Goal: Information Seeking & Learning: Compare options

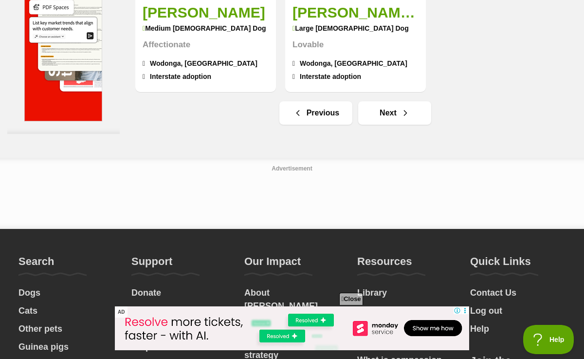
scroll to position [2295, 0]
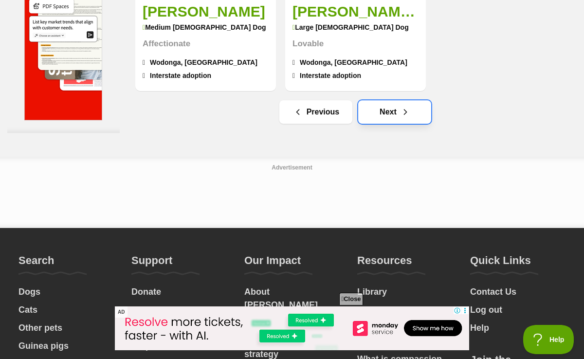
click at [399, 100] on link "Next" at bounding box center [394, 111] width 73 height 23
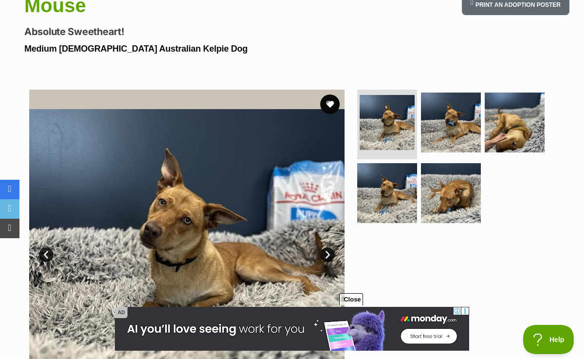
scroll to position [149, 0]
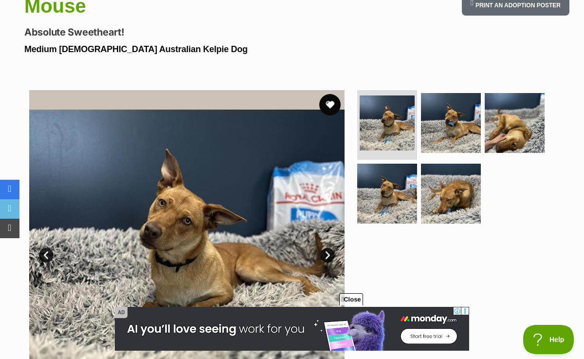
click at [335, 108] on button "favourite" at bounding box center [329, 104] width 21 height 21
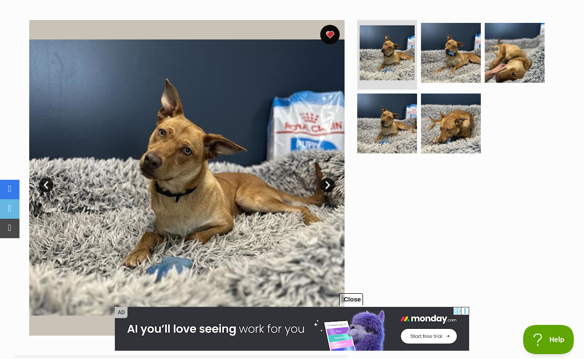
scroll to position [220, 0]
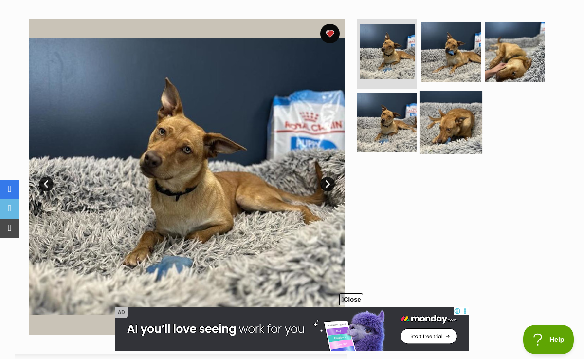
click at [453, 135] on img at bounding box center [450, 122] width 63 height 63
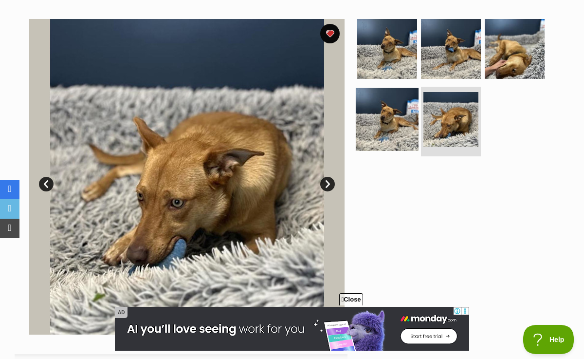
click at [381, 124] on img at bounding box center [387, 119] width 63 height 63
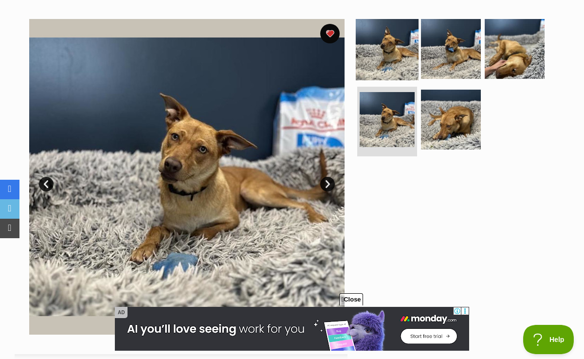
click at [394, 26] on img at bounding box center [387, 49] width 63 height 63
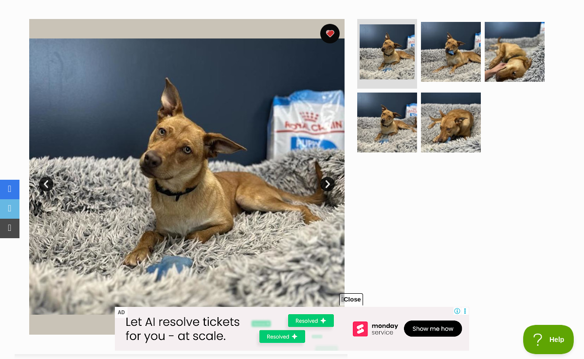
scroll to position [0, 0]
click at [385, 108] on img at bounding box center [387, 122] width 63 height 63
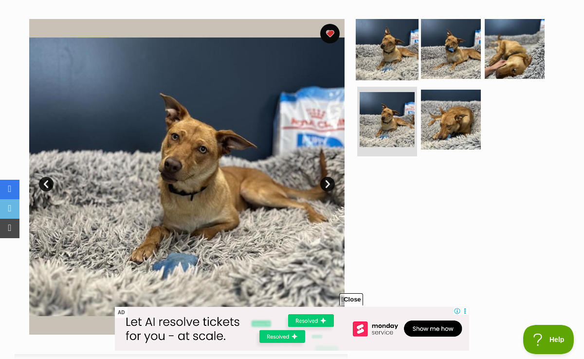
click at [377, 44] on img at bounding box center [387, 49] width 63 height 63
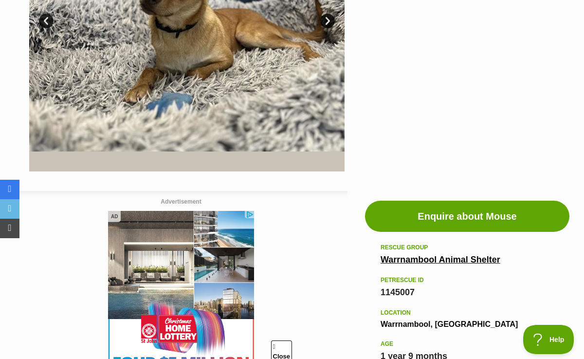
scroll to position [212, 0]
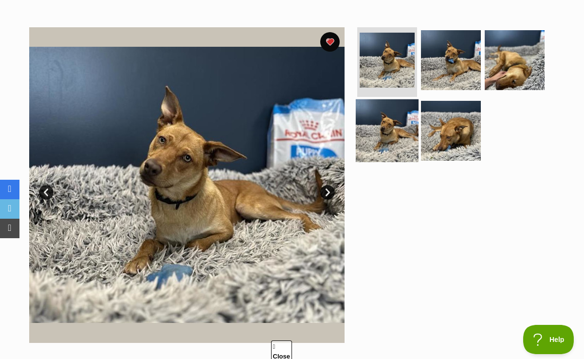
click at [383, 150] on img at bounding box center [387, 130] width 63 height 63
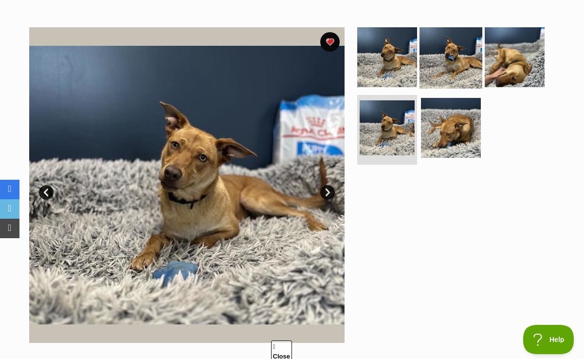
click at [447, 71] on img at bounding box center [450, 57] width 63 height 63
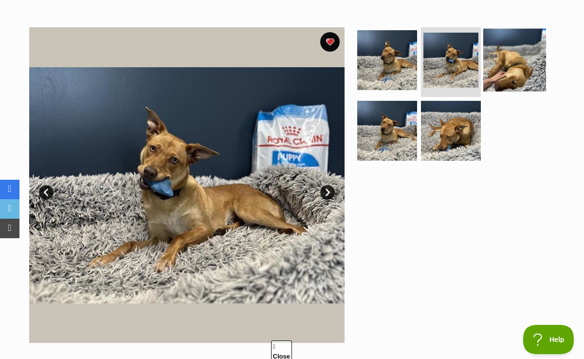
click at [501, 65] on img at bounding box center [514, 60] width 63 height 63
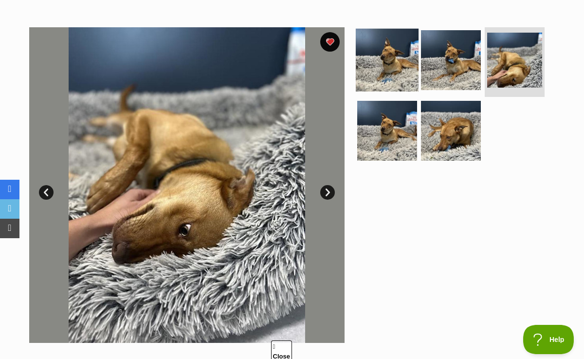
click at [381, 71] on img at bounding box center [387, 60] width 63 height 63
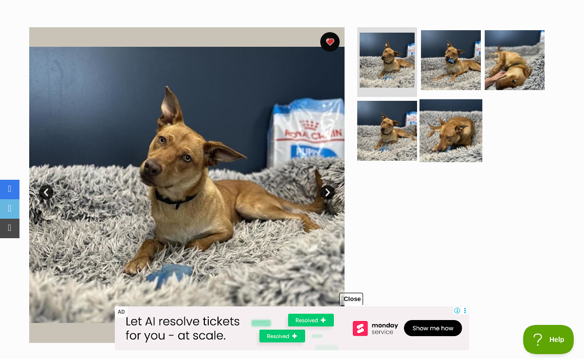
click at [459, 145] on img at bounding box center [450, 130] width 63 height 63
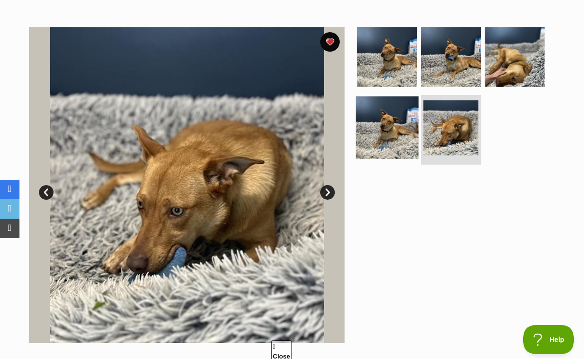
click at [386, 105] on img at bounding box center [387, 127] width 63 height 63
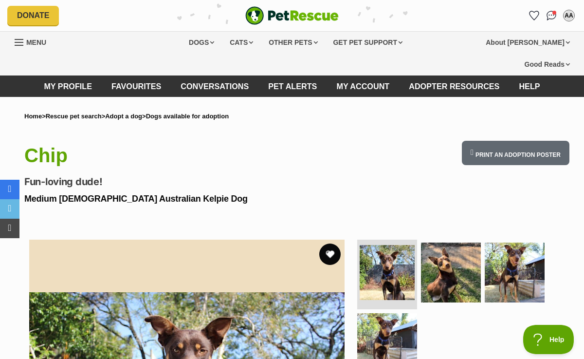
click at [334, 249] on button "favourite" at bounding box center [329, 253] width 21 height 21
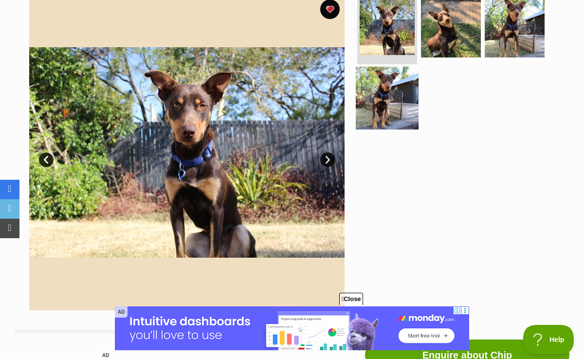
click at [369, 111] on img at bounding box center [387, 98] width 63 height 63
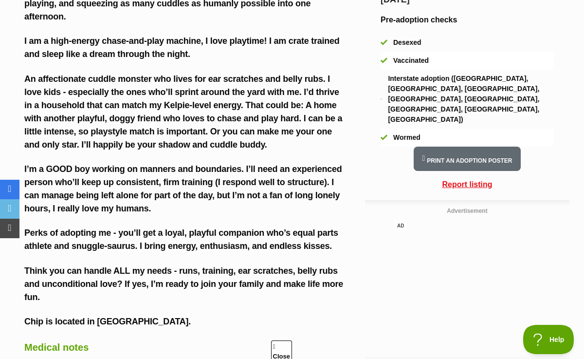
scroll to position [967, 0]
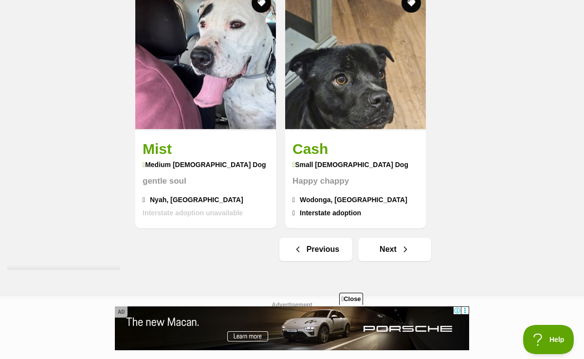
scroll to position [2253, 0]
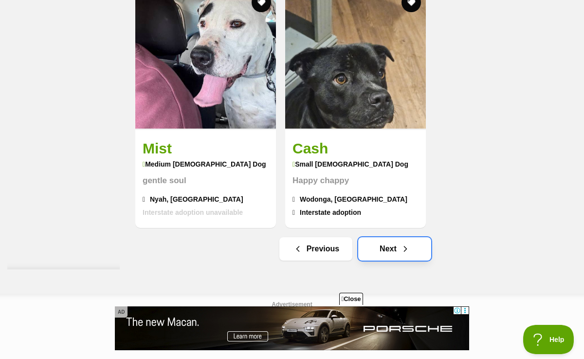
click at [399, 237] on link "Next" at bounding box center [394, 248] width 73 height 23
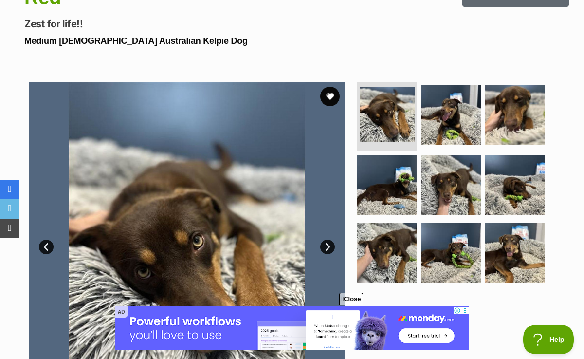
scroll to position [157, 0]
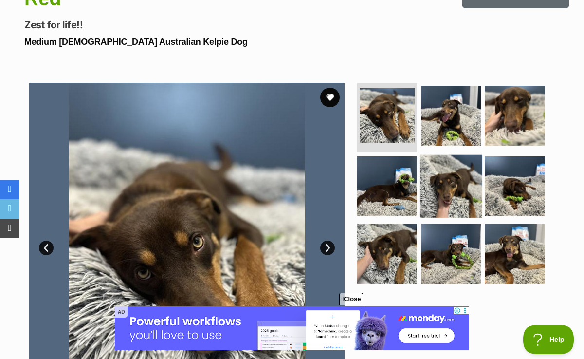
click at [429, 161] on img at bounding box center [450, 186] width 63 height 63
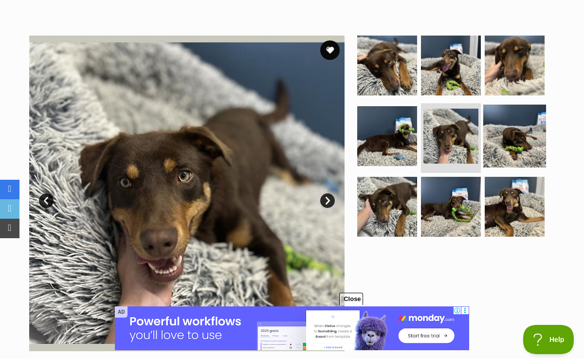
scroll to position [216, 0]
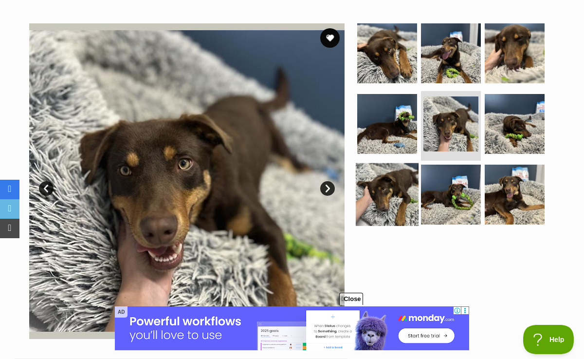
click at [401, 214] on img at bounding box center [387, 194] width 63 height 63
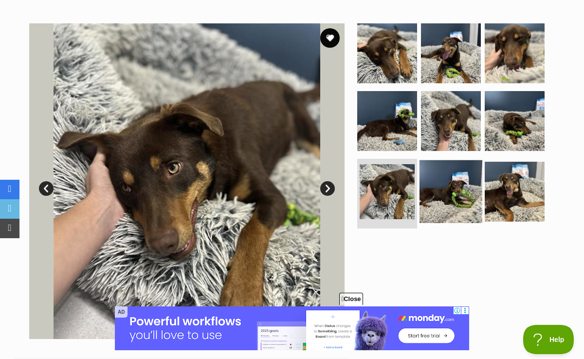
click at [460, 209] on img at bounding box center [450, 191] width 63 height 63
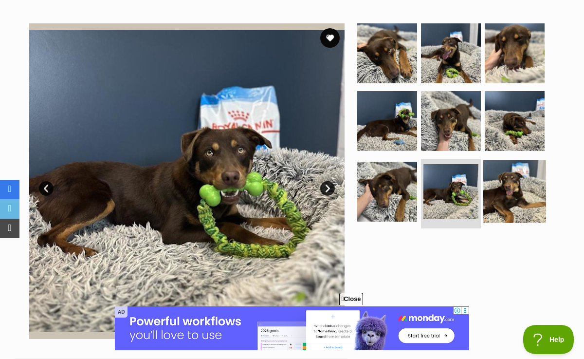
click at [508, 207] on img at bounding box center [514, 191] width 63 height 63
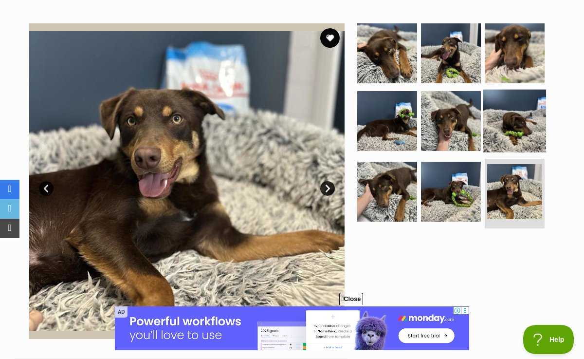
click at [511, 120] on img at bounding box center [514, 121] width 63 height 63
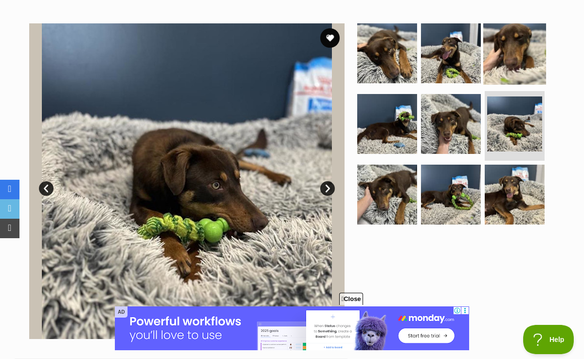
click at [512, 41] on img at bounding box center [514, 53] width 63 height 63
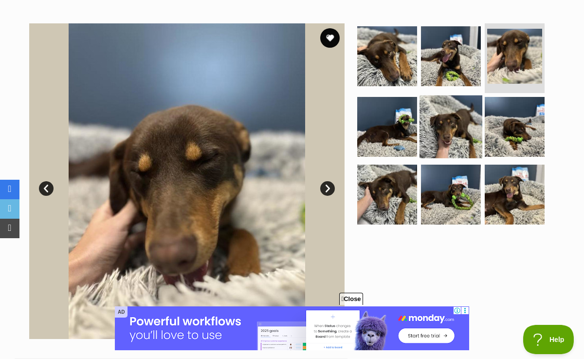
click at [456, 108] on img at bounding box center [450, 126] width 63 height 63
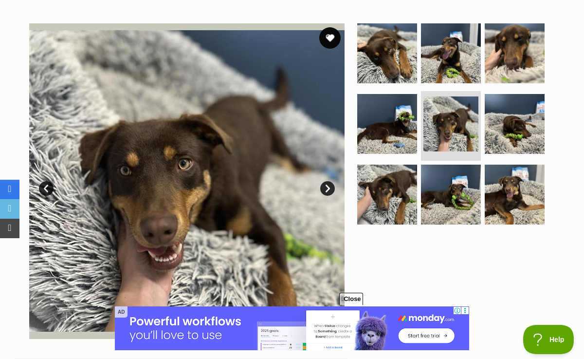
click at [323, 41] on button "favourite" at bounding box center [329, 37] width 21 height 21
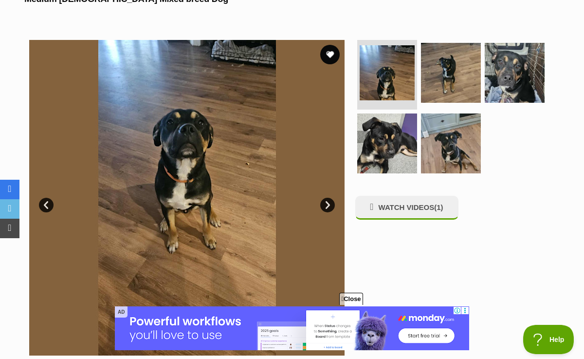
scroll to position [136, 0]
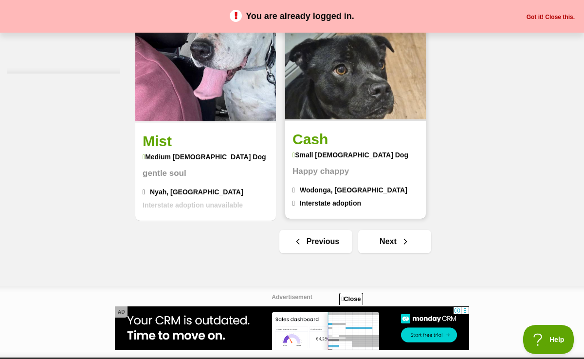
scroll to position [2277, 0]
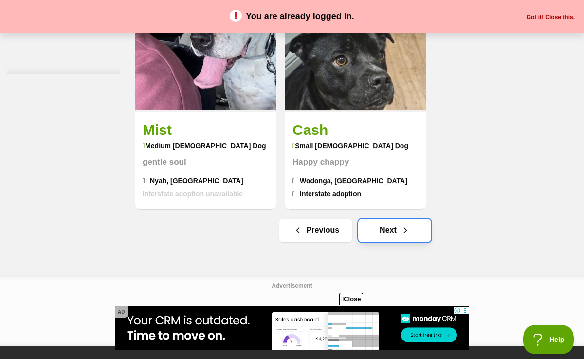
click at [391, 218] on link "Next" at bounding box center [394, 229] width 73 height 23
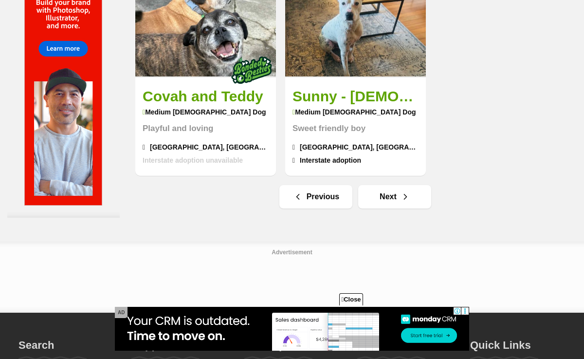
scroll to position [2212, 0]
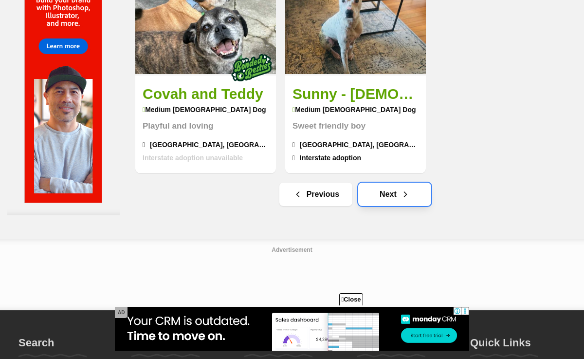
click at [398, 186] on link "Next" at bounding box center [394, 193] width 73 height 23
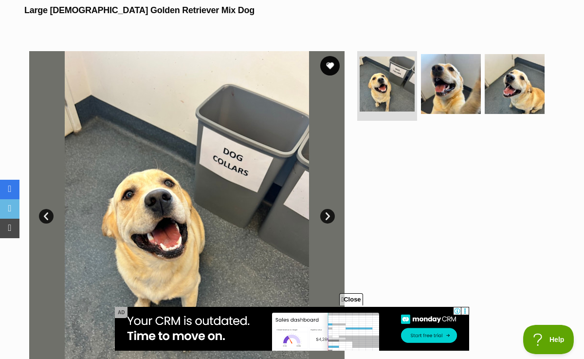
scroll to position [190, 0]
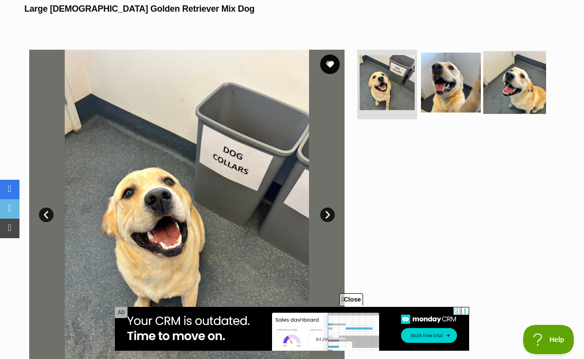
click at [498, 85] on img at bounding box center [514, 82] width 63 height 63
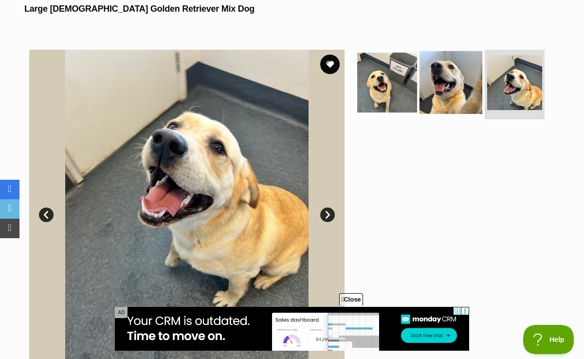
click at [463, 88] on img at bounding box center [450, 82] width 63 height 63
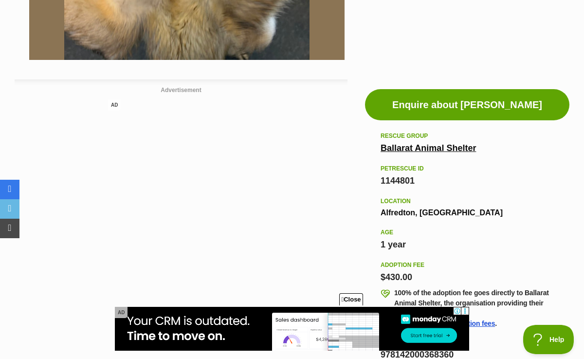
scroll to position [489, 0]
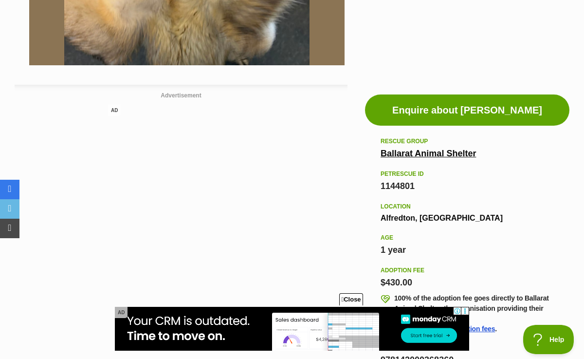
click at [417, 152] on link "Ballarat Animal Shelter" at bounding box center [427, 153] width 95 height 10
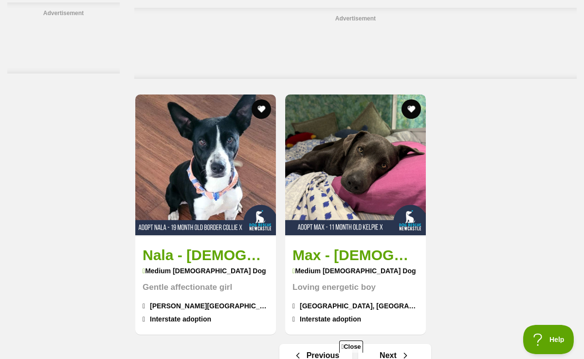
scroll to position [2082, 0]
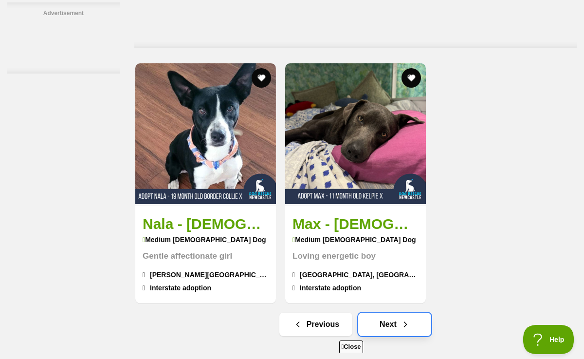
click at [408, 318] on span "Next page" at bounding box center [405, 324] width 10 height 12
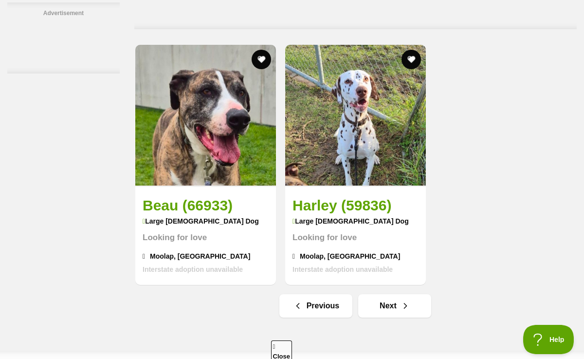
scroll to position [2207, 0]
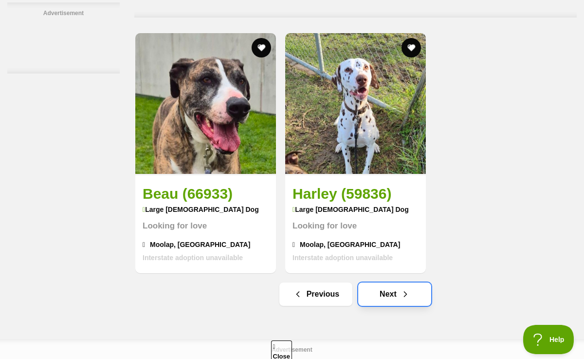
click at [404, 289] on link "Next" at bounding box center [394, 293] width 73 height 23
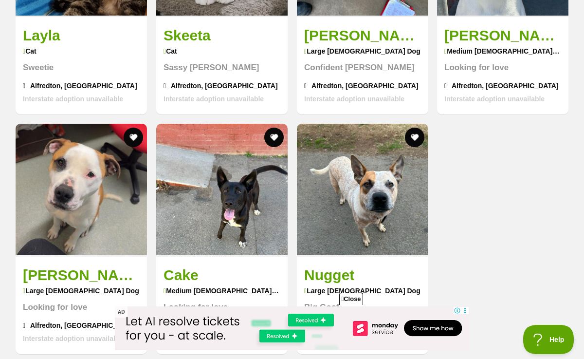
scroll to position [3607, 0]
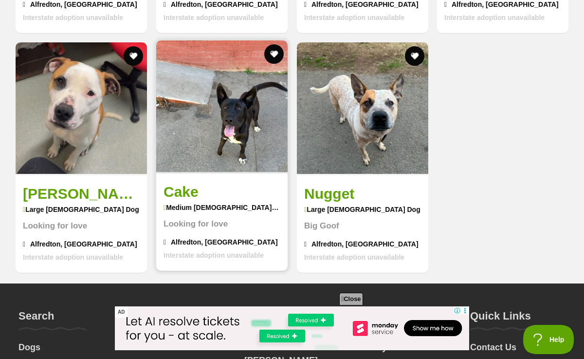
click at [230, 110] on img at bounding box center [221, 105] width 131 height 131
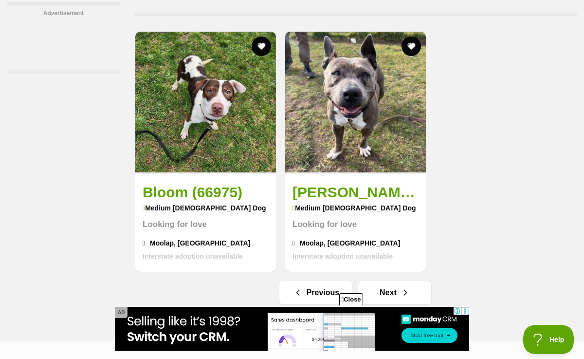
scroll to position [2149, 0]
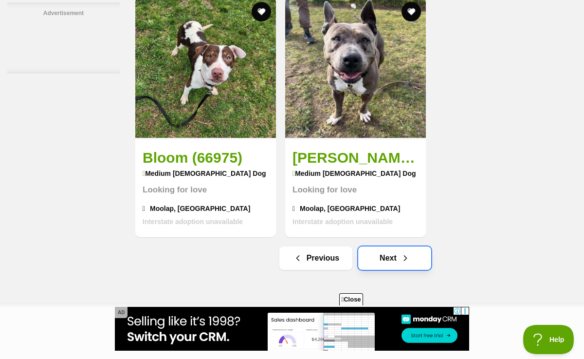
click at [408, 251] on link "Next" at bounding box center [394, 257] width 73 height 23
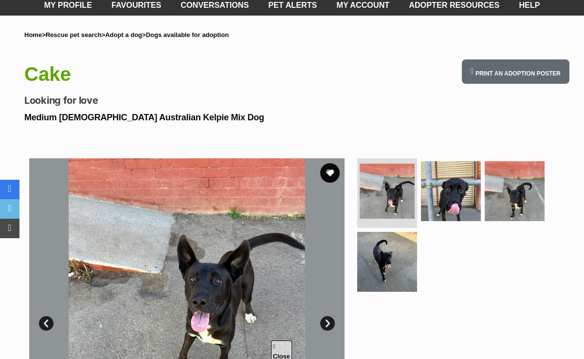
scroll to position [101, 0]
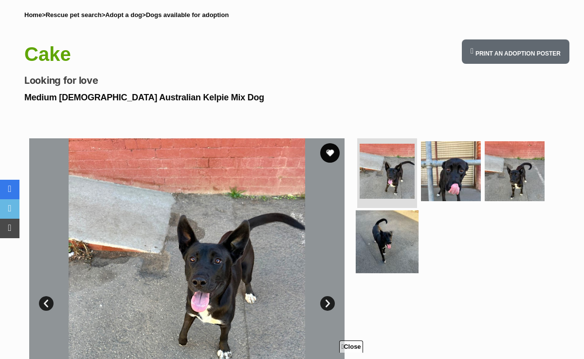
click at [386, 227] on img at bounding box center [387, 241] width 63 height 63
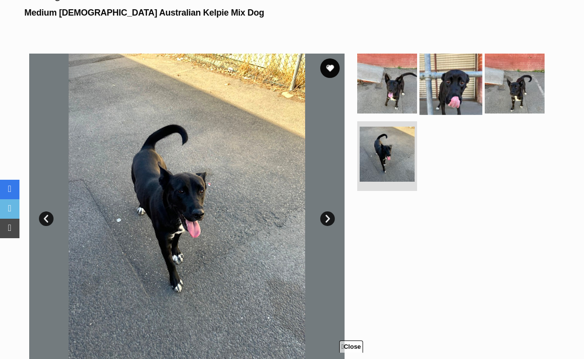
scroll to position [193, 0]
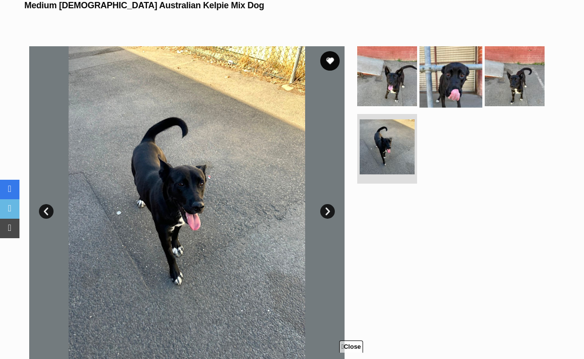
click at [445, 85] on img at bounding box center [450, 76] width 63 height 63
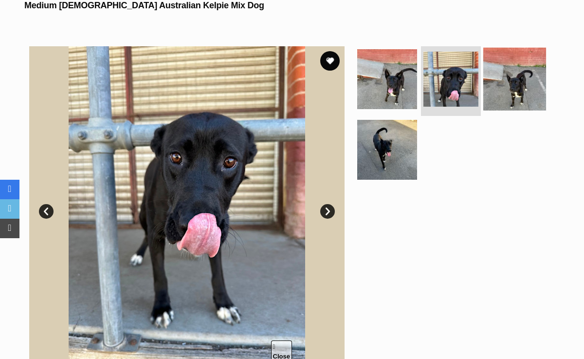
click at [498, 90] on img at bounding box center [514, 79] width 63 height 63
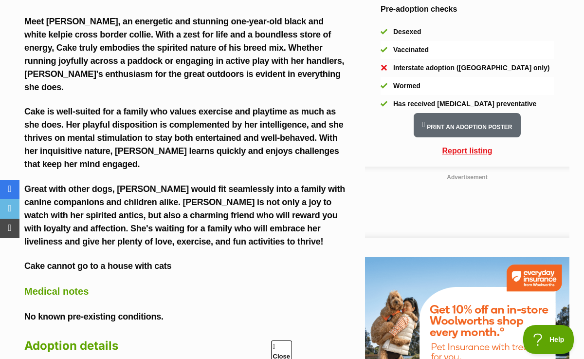
scroll to position [264, 0]
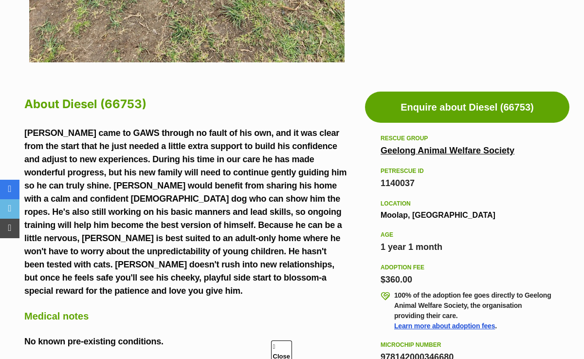
scroll to position [507, 0]
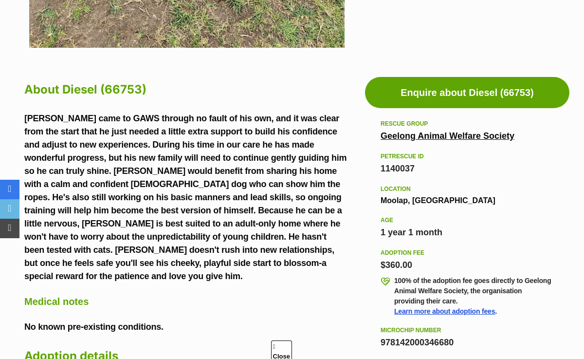
click at [409, 138] on link "Geelong Animal Welfare Society" at bounding box center [447, 136] width 134 height 10
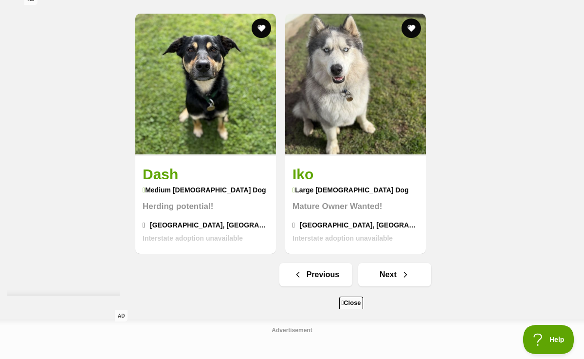
scroll to position [2136, 0]
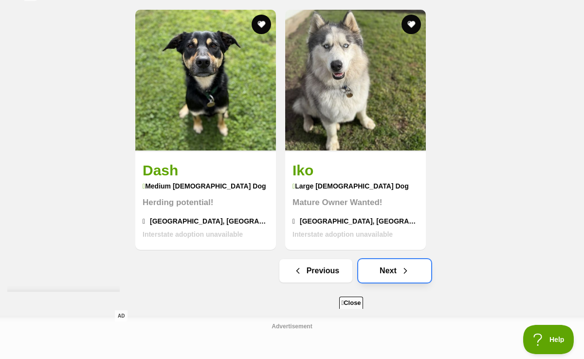
click at [387, 261] on link "Next" at bounding box center [394, 270] width 73 height 23
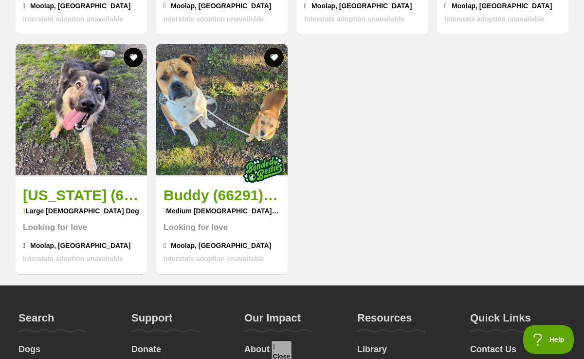
scroll to position [3267, 0]
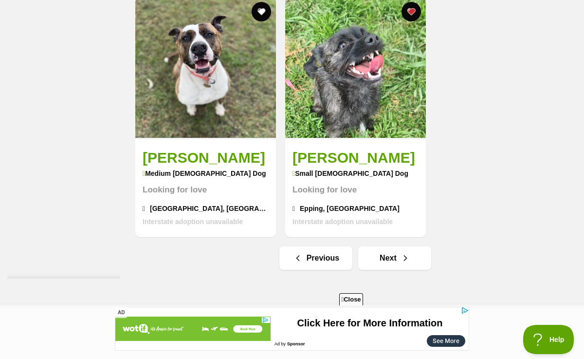
scroll to position [2242, 0]
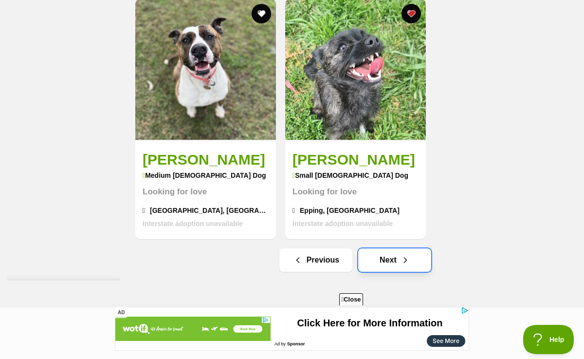
click at [400, 248] on link "Next" at bounding box center [394, 259] width 73 height 23
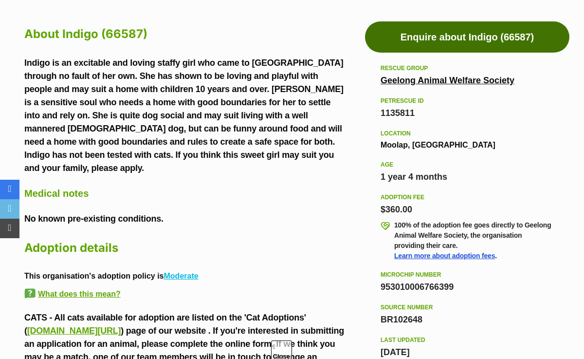
scroll to position [563, 0]
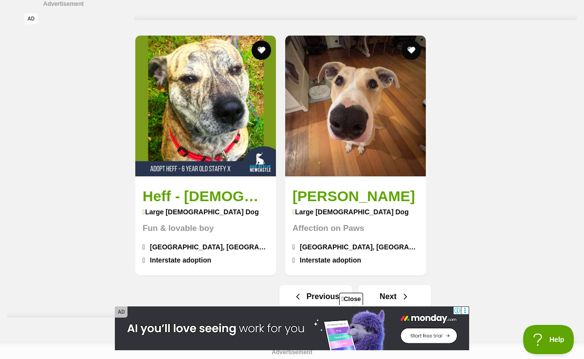
scroll to position [2119, 0]
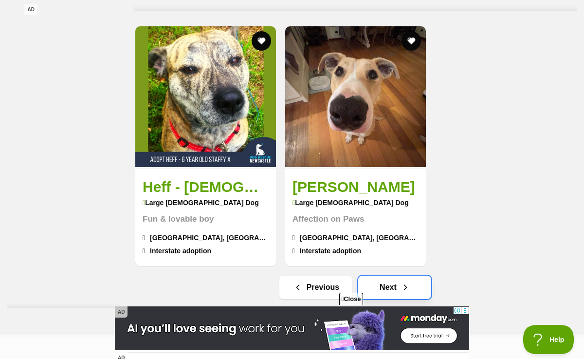
click at [395, 275] on link "Next" at bounding box center [394, 286] width 73 height 23
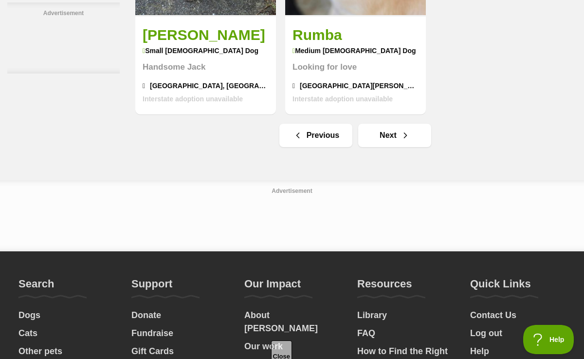
scroll to position [2289, 0]
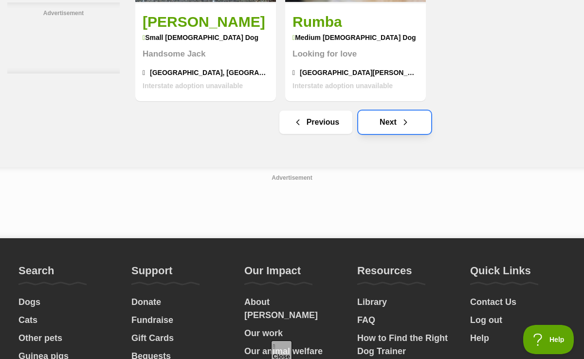
click at [391, 112] on link "Next" at bounding box center [394, 121] width 73 height 23
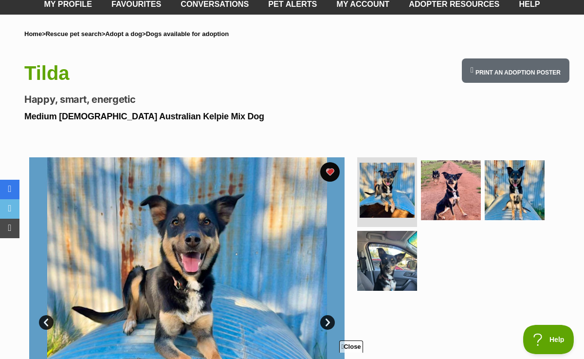
scroll to position [88, 0]
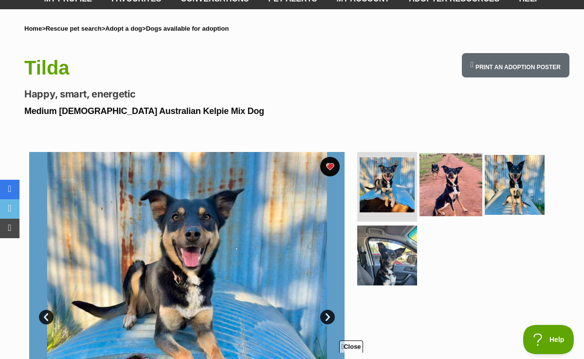
click at [448, 187] on img at bounding box center [450, 184] width 63 height 63
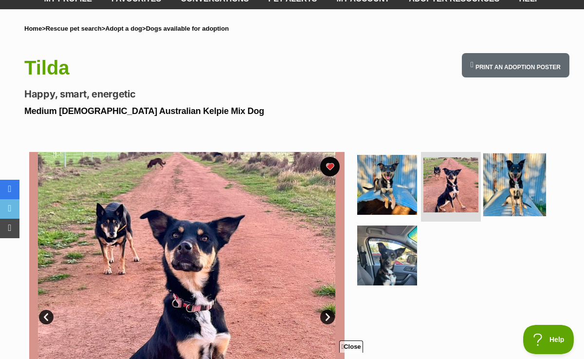
click at [499, 181] on img at bounding box center [514, 184] width 63 height 63
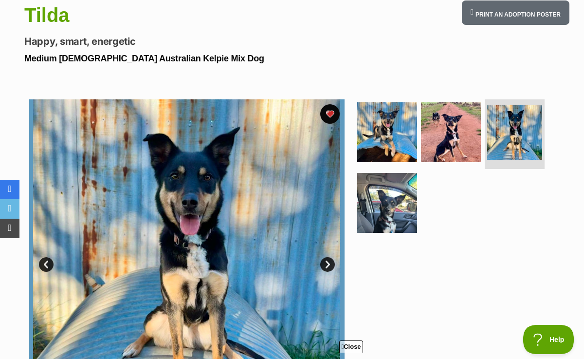
scroll to position [124, 0]
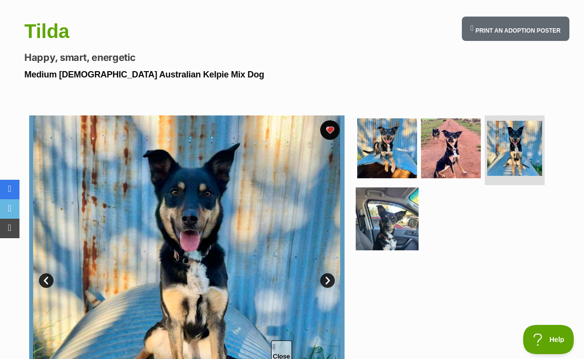
click at [393, 226] on img at bounding box center [387, 218] width 63 height 63
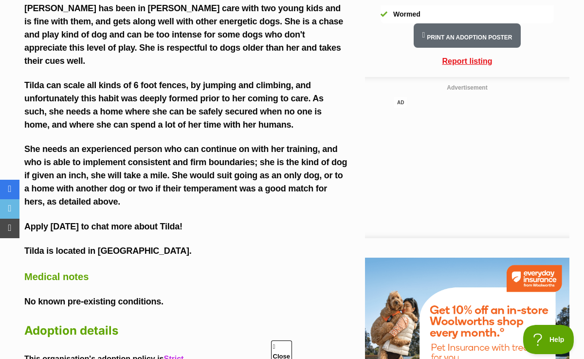
scroll to position [1093, 0]
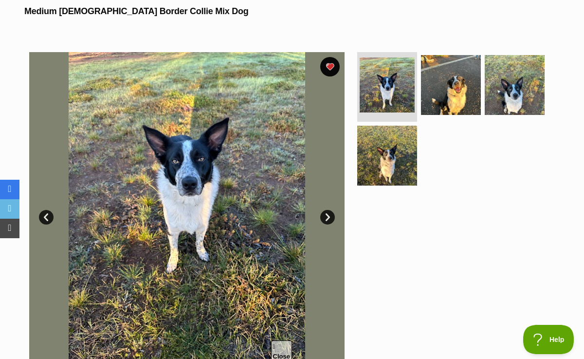
scroll to position [186, 0]
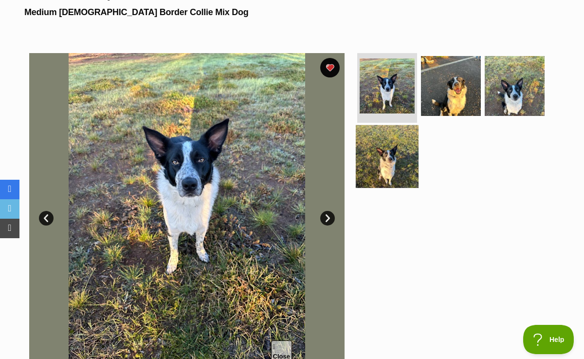
click at [400, 151] on img at bounding box center [387, 156] width 63 height 63
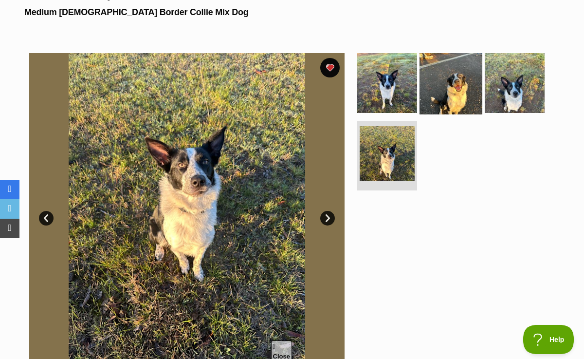
click at [443, 99] on img at bounding box center [450, 83] width 63 height 63
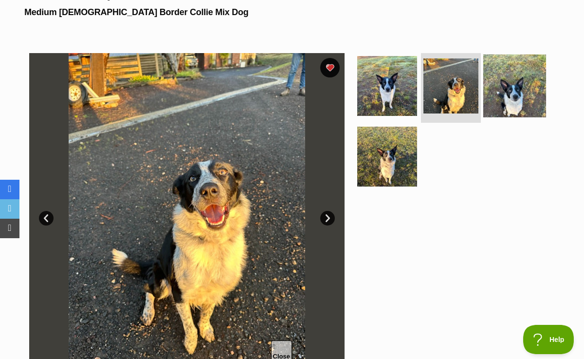
click at [532, 92] on img at bounding box center [514, 85] width 63 height 63
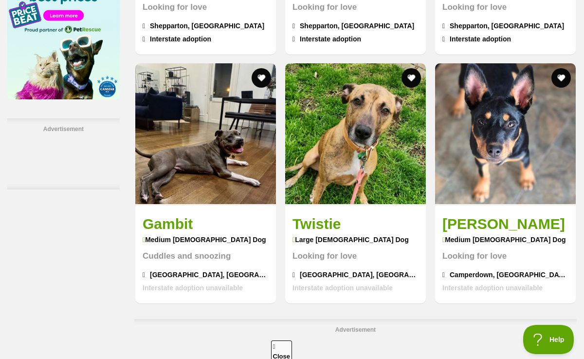
scroll to position [1740, 0]
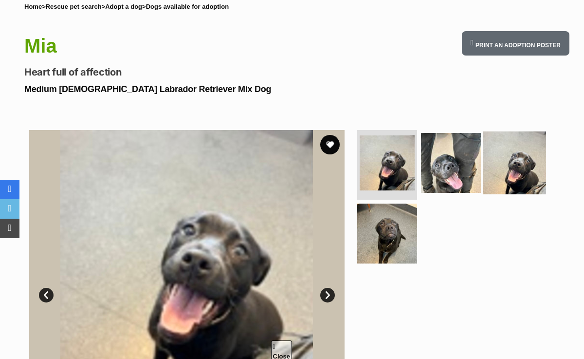
click at [515, 157] on img at bounding box center [514, 162] width 63 height 63
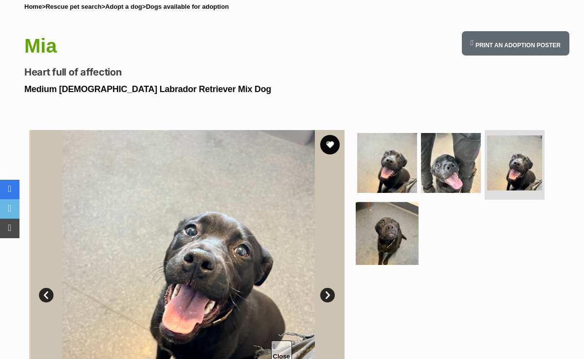
click at [383, 235] on img at bounding box center [387, 233] width 63 height 63
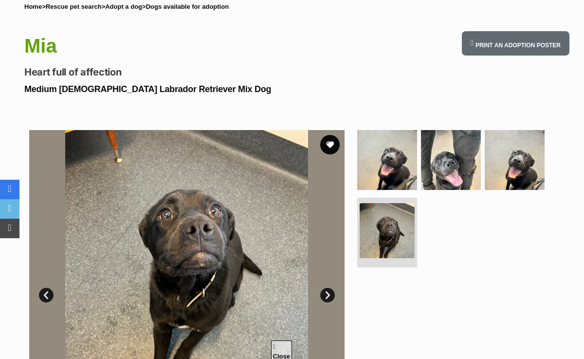
scroll to position [109, 0]
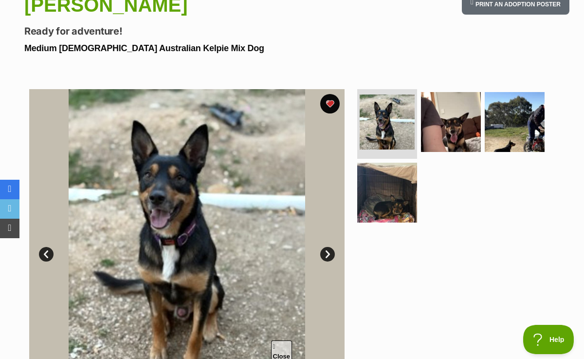
scroll to position [152, 0]
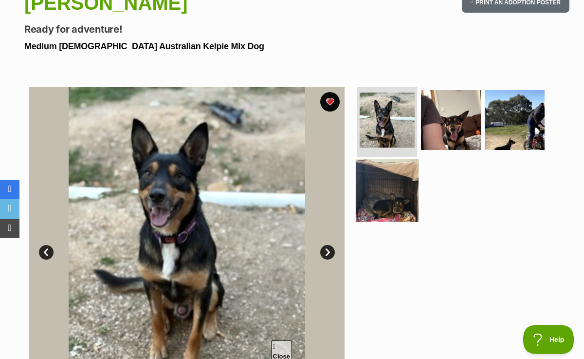
click at [399, 190] on img at bounding box center [387, 190] width 63 height 63
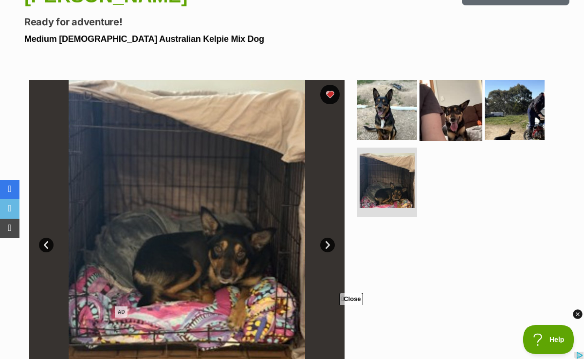
scroll to position [167, 0]
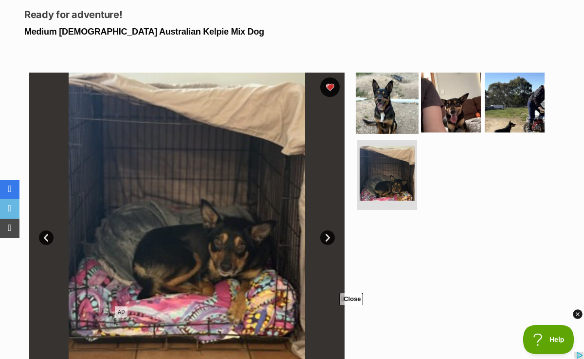
click at [376, 101] on img at bounding box center [387, 102] width 63 height 63
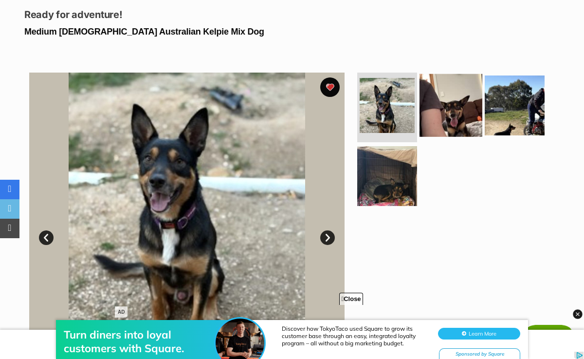
click at [471, 118] on img at bounding box center [450, 105] width 63 height 63
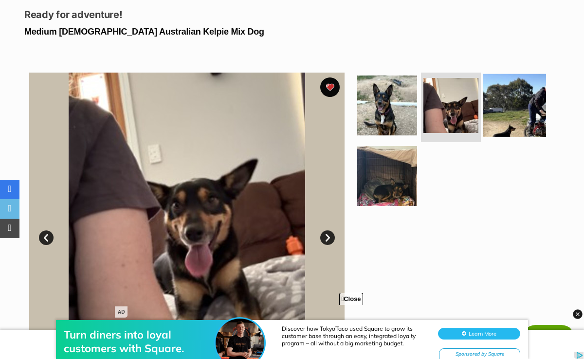
click at [532, 111] on img at bounding box center [514, 105] width 63 height 63
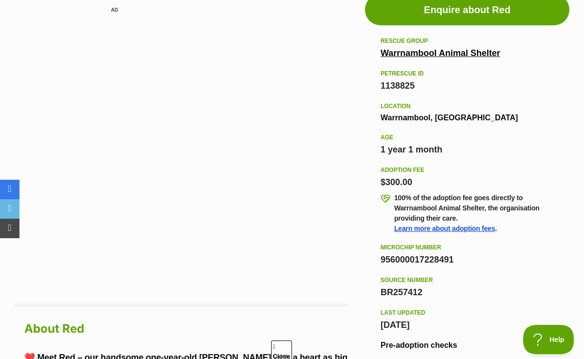
scroll to position [596, 0]
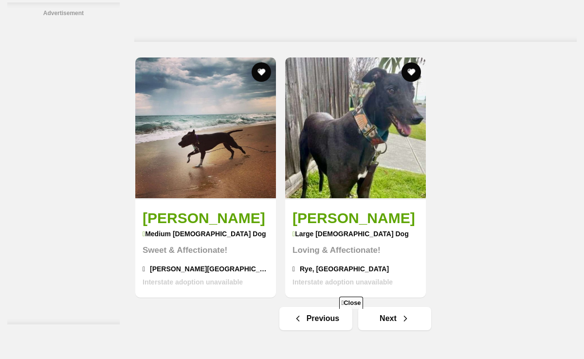
scroll to position [2189, 0]
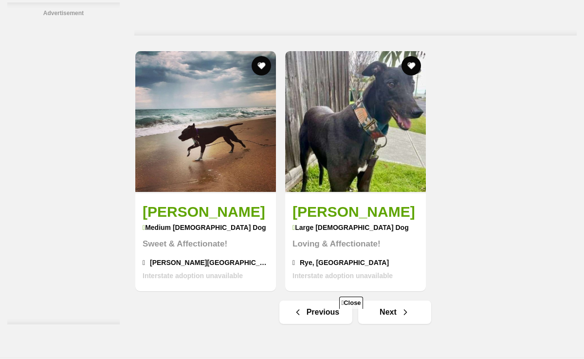
click at [421, 307] on div "Close AD" at bounding box center [292, 332] width 354 height 54
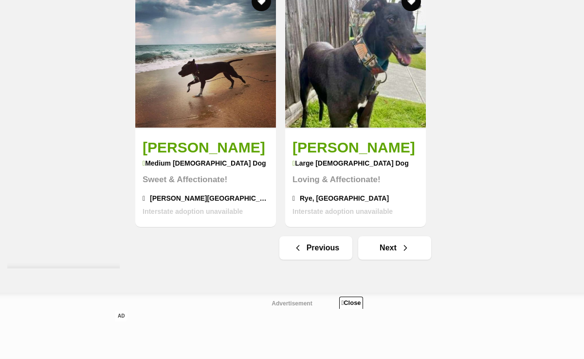
scroll to position [2274, 0]
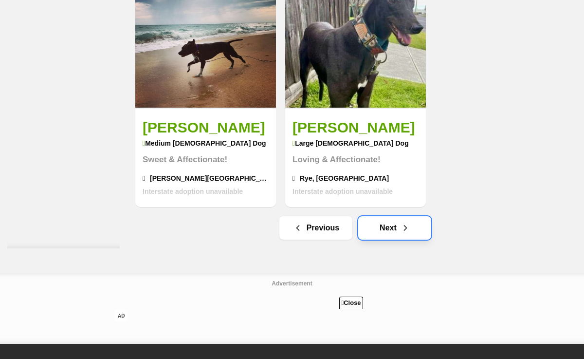
click at [376, 218] on link "Next" at bounding box center [394, 227] width 73 height 23
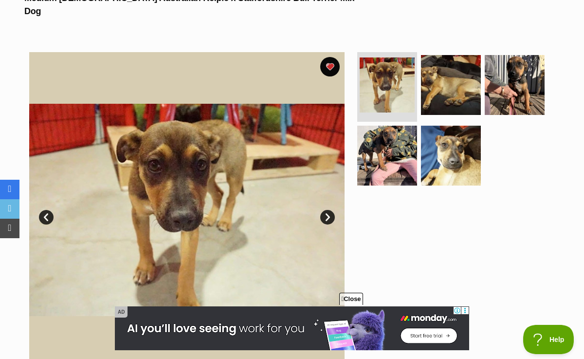
scroll to position [201, 0]
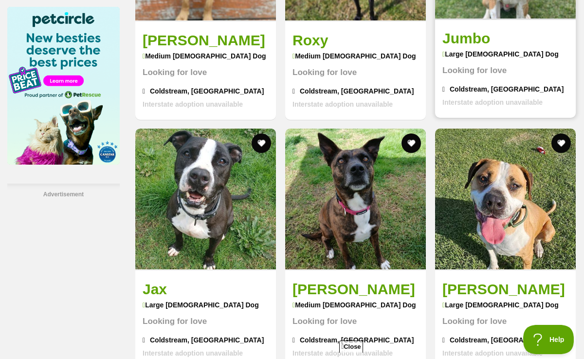
scroll to position [1679, 0]
